Goal: Task Accomplishment & Management: Manage account settings

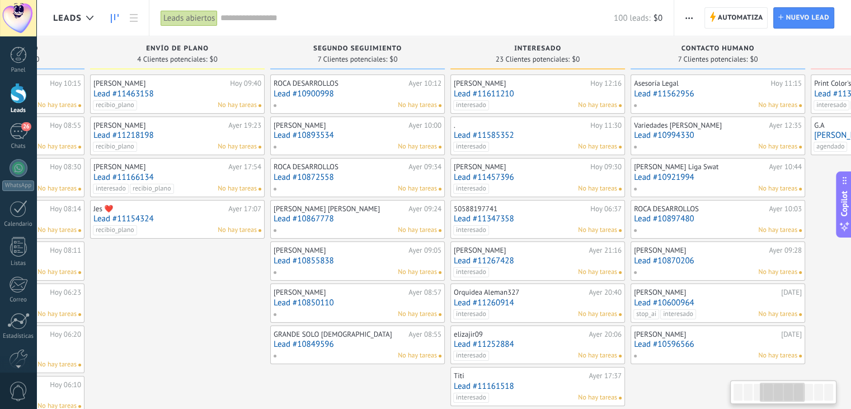
scroll to position [0, 499]
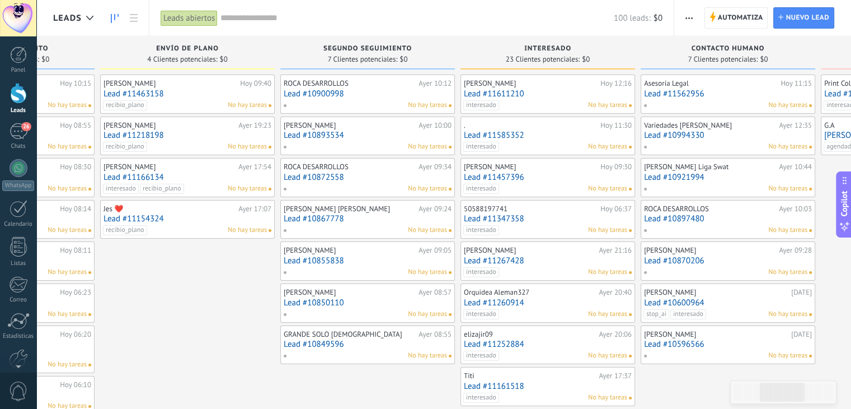
click at [851, 270] on html ".abecls-1,.abecls-2{fill-rule:evenodd}.abecls-2{fill:#fff} .abhcls-1{fill:none}…" at bounding box center [425, 204] width 851 height 409
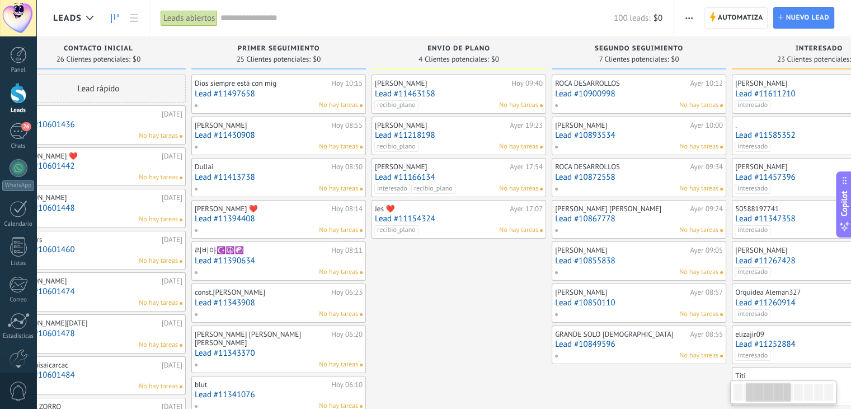
scroll to position [0, 233]
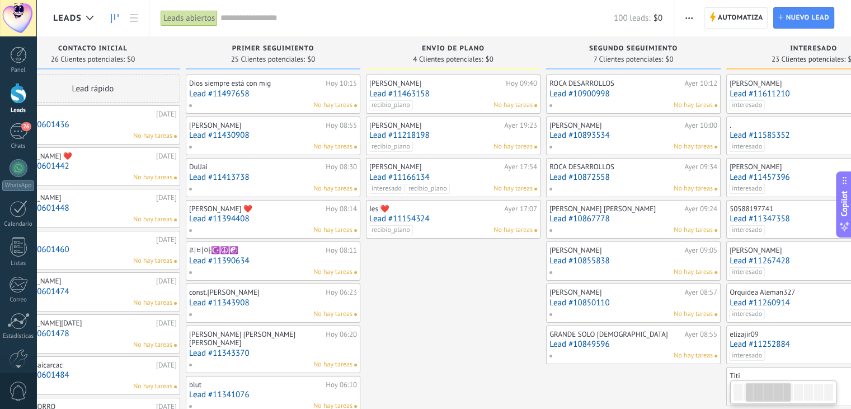
drag, startPoint x: 137, startPoint y: 274, endPoint x: 462, endPoint y: 332, distance: 330.9
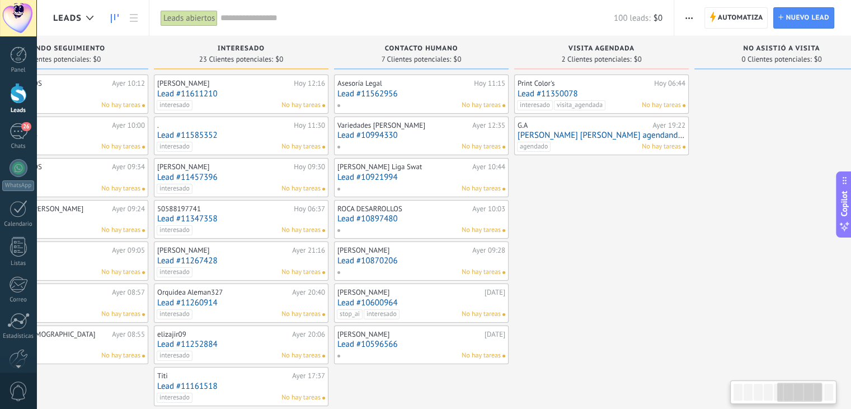
scroll to position [0, 808]
drag, startPoint x: 668, startPoint y: 375, endPoint x: 99, endPoint y: 386, distance: 569.3
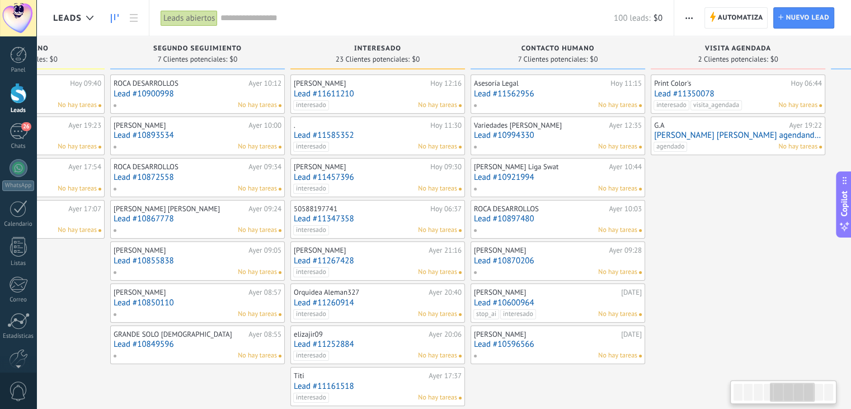
scroll to position [0, 668]
drag, startPoint x: 690, startPoint y: 255, endPoint x: 658, endPoint y: 299, distance: 54.7
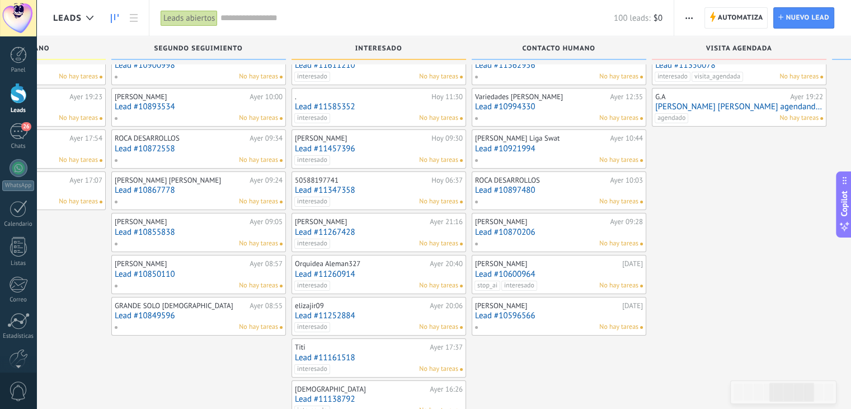
scroll to position [0, 0]
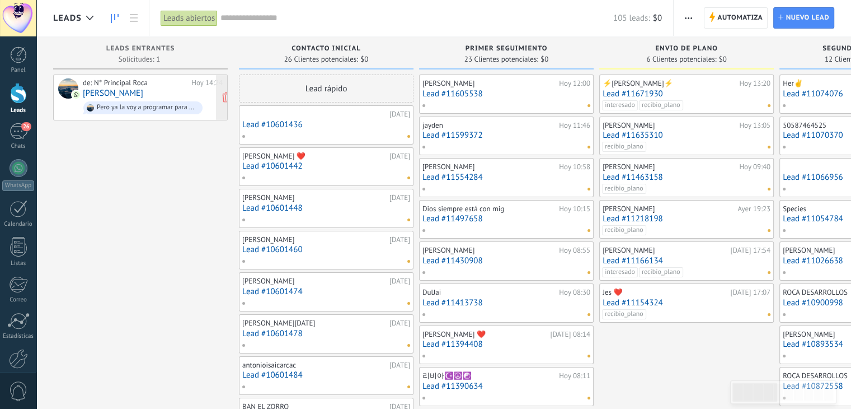
drag, startPoint x: 0, startPoint y: 0, endPoint x: 112, endPoint y: 90, distance: 143.4
click at [112, 90] on link "[PERSON_NAME]" at bounding box center [113, 93] width 60 height 10
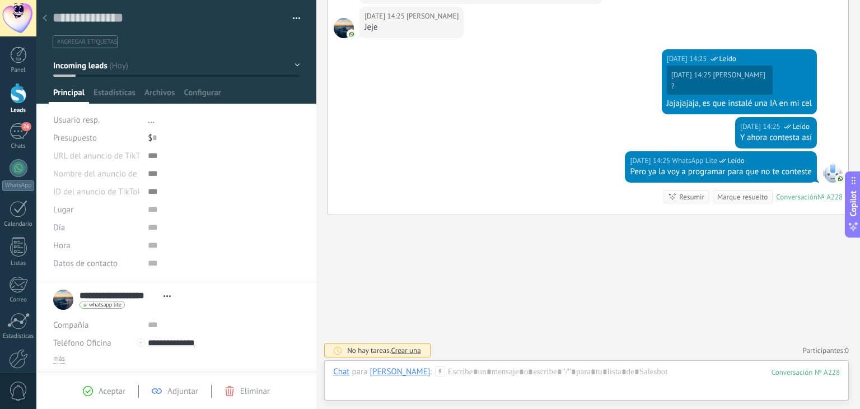
click at [143, 40] on ul "#agregar etiquetas" at bounding box center [174, 41] width 246 height 15
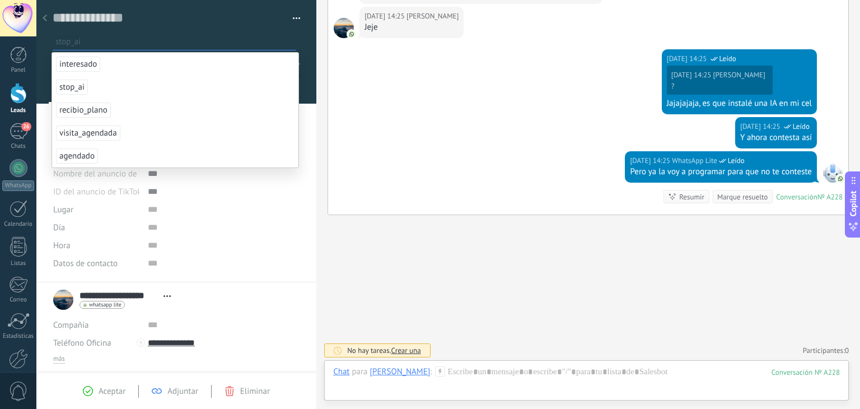
click at [70, 86] on span "stop_ai" at bounding box center [72, 86] width 32 height 15
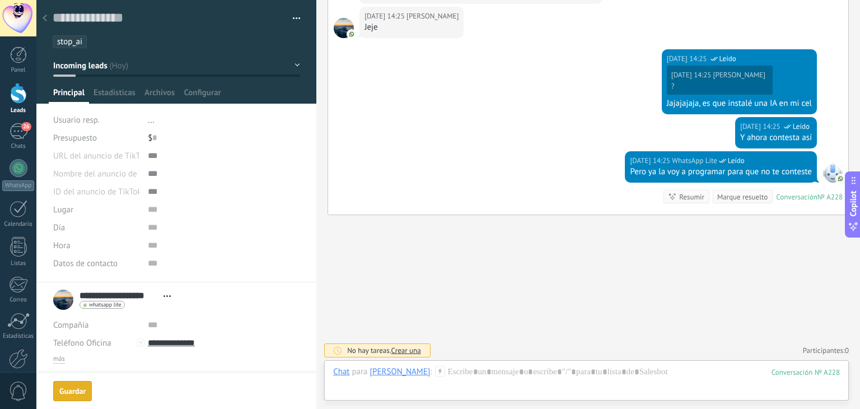
click at [46, 16] on icon at bounding box center [45, 18] width 4 height 7
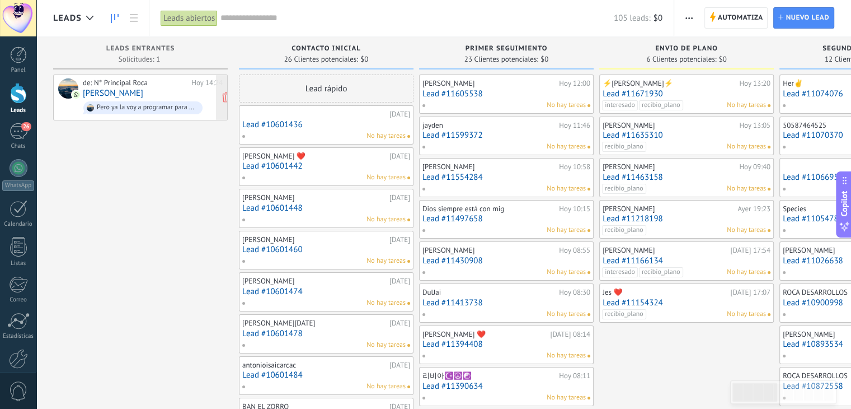
click at [140, 90] on link "[PERSON_NAME]" at bounding box center [113, 93] width 60 height 10
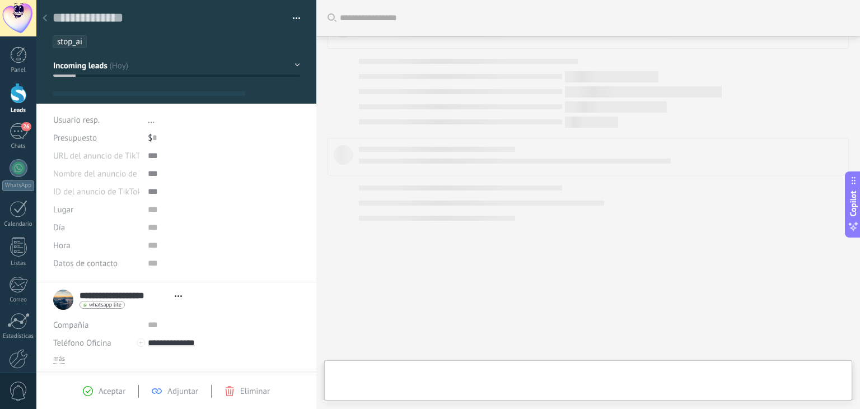
type textarea "**********"
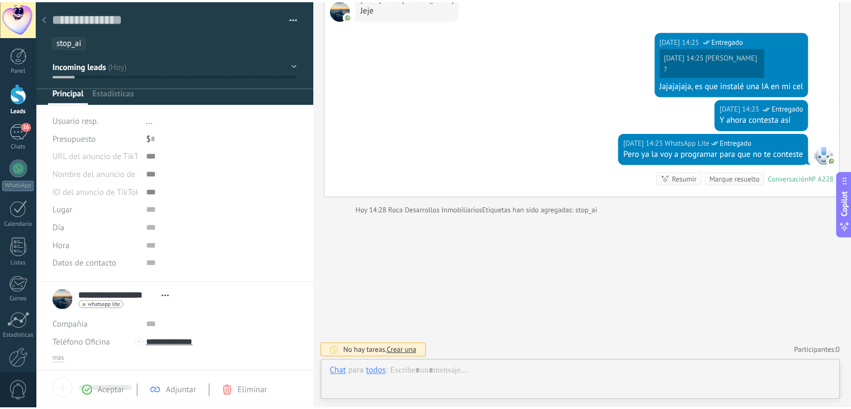
scroll to position [16, 0]
